Goal: Task Accomplishment & Management: Complete application form

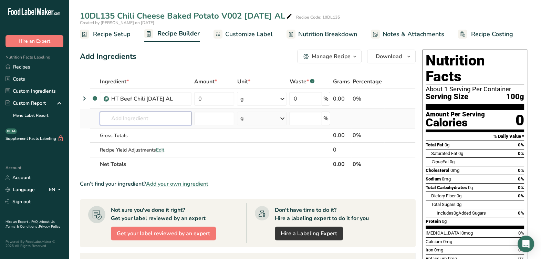
click at [120, 117] on input "text" at bounding box center [146, 119] width 92 height 14
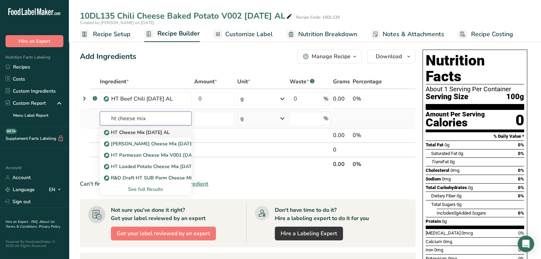
type input "ht cheese mix"
click at [124, 131] on p "HT Cheese Mix [DATE] AL" at bounding box center [137, 132] width 64 height 7
type input "HT Cheese Mix [DATE] AL"
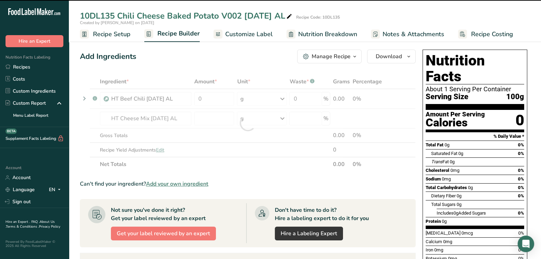
type input "0"
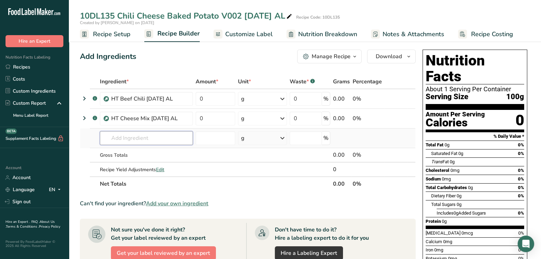
click at [122, 139] on input "text" at bounding box center [146, 138] width 93 height 14
click at [159, 138] on input "text" at bounding box center [146, 138] width 93 height 14
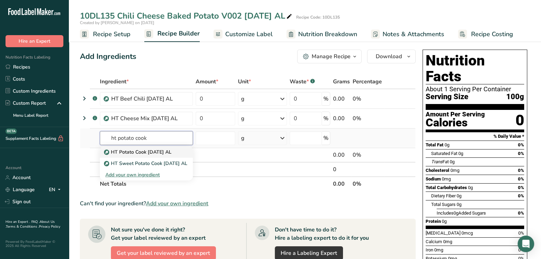
type input "ht potato cook"
click at [159, 155] on p "HT Potato Cook [DATE] AL" at bounding box center [138, 152] width 66 height 7
type input "HT Potato Cook [DATE] AL"
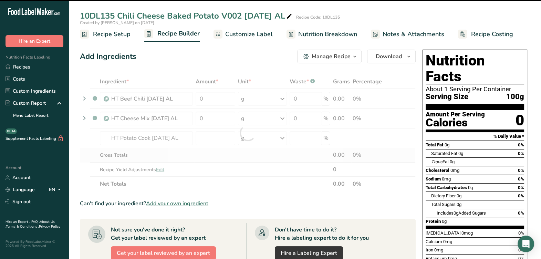
type input "0"
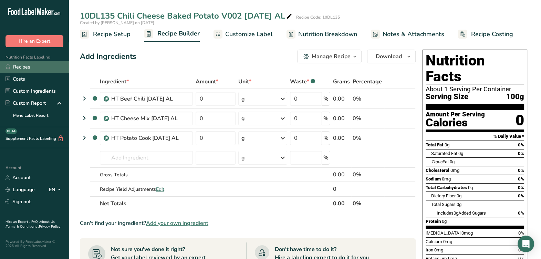
click at [60, 64] on link "Recipes" at bounding box center [34, 67] width 69 height 12
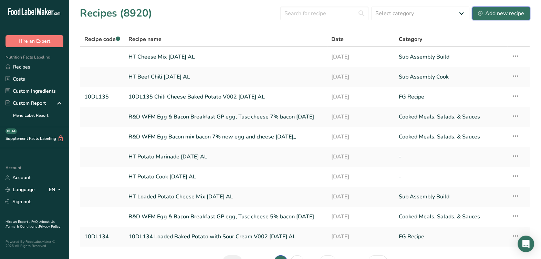
click at [503, 19] on button "Add new recipe" at bounding box center [501, 14] width 58 height 14
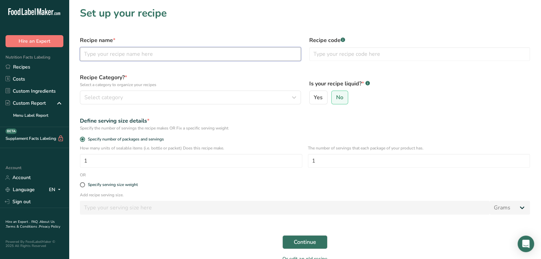
click at [167, 54] on input "text" at bounding box center [190, 54] width 221 height 14
click at [128, 50] on input "10BR016 Turkey Burrito" at bounding box center [190, 54] width 221 height 14
click at [216, 59] on input "10BR016 Turkey Holiday Burrito" at bounding box center [190, 54] width 221 height 14
drag, startPoint x: 110, startPoint y: 55, endPoint x: 38, endPoint y: 59, distance: 72.1
click at [38, 59] on div ".a-20{fill:#fff;} Hire an Expert Nutrition Facts Labeling Recipes Costs Custom …" at bounding box center [270, 148] width 541 height 296
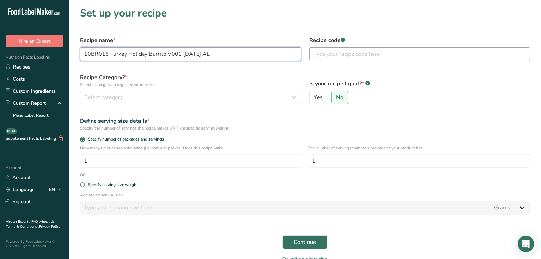
type input "10BR016 Turkey Holiday Burrito V001 [DATE] AL"
click at [381, 57] on input "text" at bounding box center [419, 54] width 221 height 14
paste input "10BR016"
type input "10BR016"
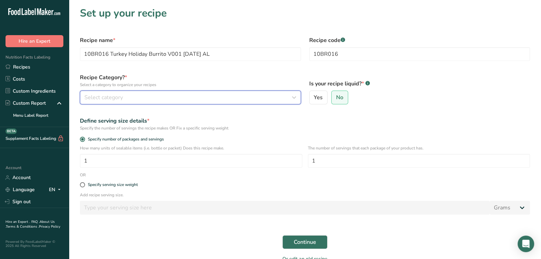
click at [140, 102] on button "Select category" at bounding box center [190, 98] width 221 height 14
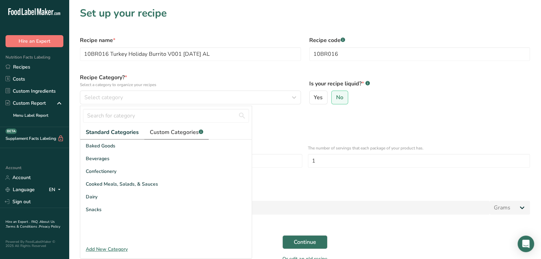
click at [159, 133] on span "Custom Categories .a-a{fill:#347362;}.b-a{fill:#fff;}" at bounding box center [176, 132] width 53 height 8
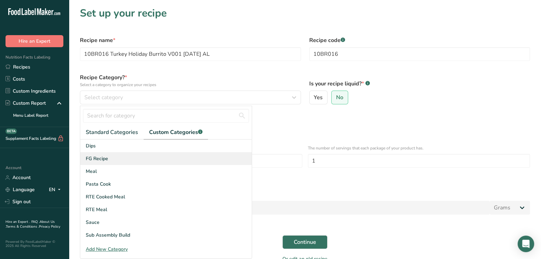
click at [154, 161] on div "FG Recipe" at bounding box center [166, 158] width 172 height 13
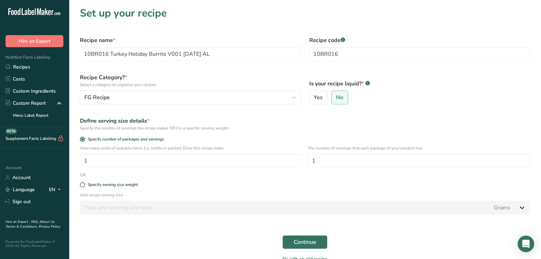
click at [212, 118] on div "Define serving size details *" at bounding box center [305, 121] width 450 height 8
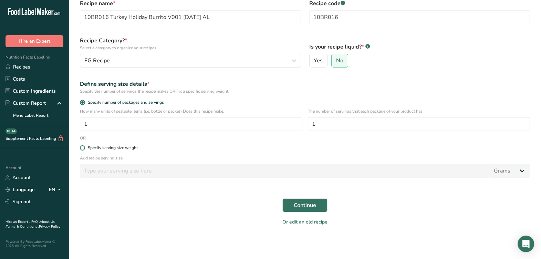
click at [140, 146] on label "Specify serving size weight" at bounding box center [305, 147] width 450 height 5
click at [84, 146] on input "Specify serving size weight" at bounding box center [82, 148] width 4 height 4
radio input "true"
radio input "false"
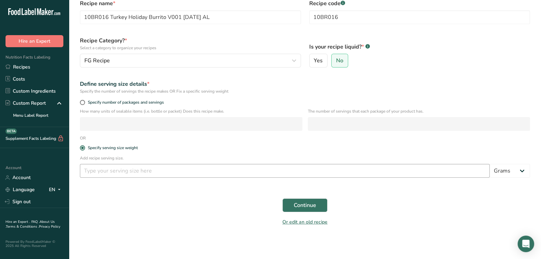
drag, startPoint x: 188, startPoint y: 162, endPoint x: 188, endPoint y: 166, distance: 3.9
click at [188, 163] on div "Add recipe serving size. Grams kg mg mcg lb oz l mL fl oz tbsp tsp cup qt gallon" at bounding box center [305, 168] width 459 height 27
click at [187, 165] on input "number" at bounding box center [285, 171] width 410 height 14
type input "227"
click at [309, 208] on span "Continue" at bounding box center [305, 205] width 22 height 8
